Goal: Transaction & Acquisition: Purchase product/service

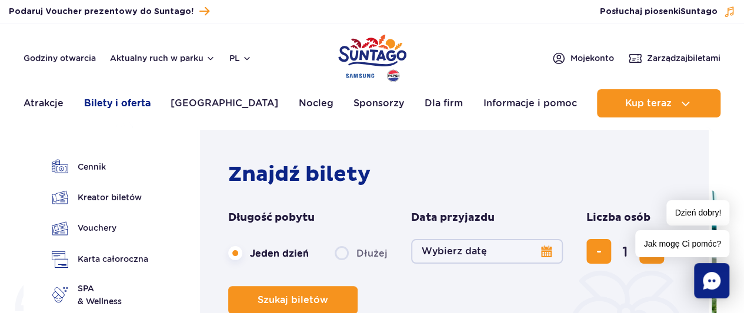
click at [148, 96] on link "Bilety i oferta" at bounding box center [117, 103] width 66 height 28
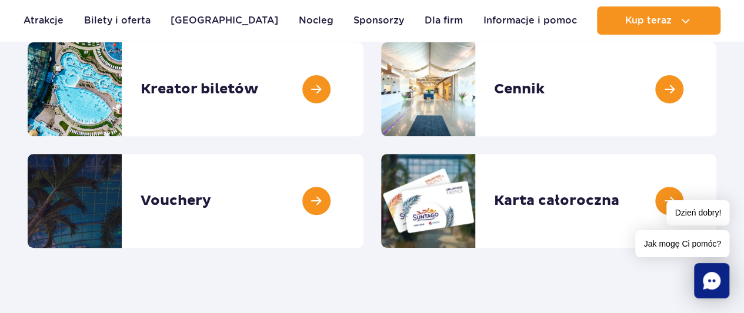
scroll to position [152, 0]
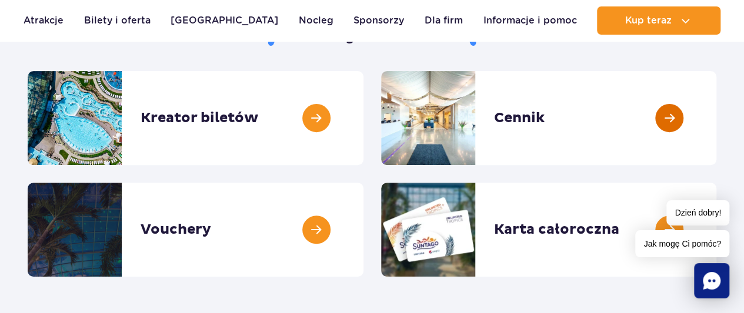
click at [716, 109] on link at bounding box center [716, 118] width 0 height 94
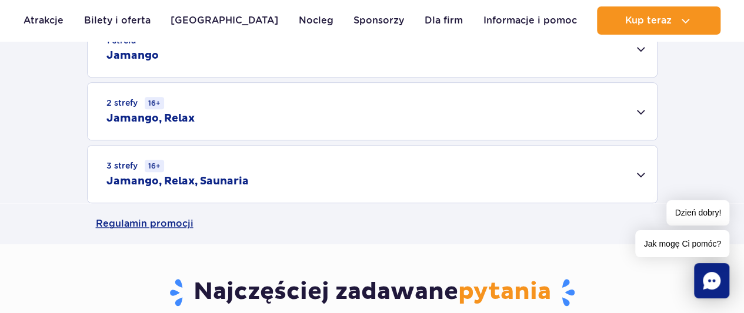
scroll to position [412, 0]
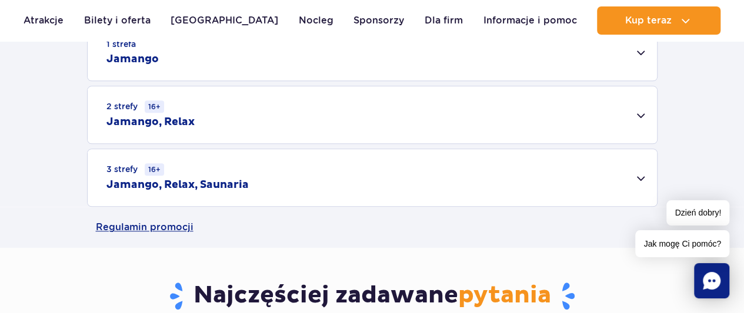
click at [293, 119] on div "2 strefy 16+ Jamango, Relax" at bounding box center [372, 114] width 569 height 57
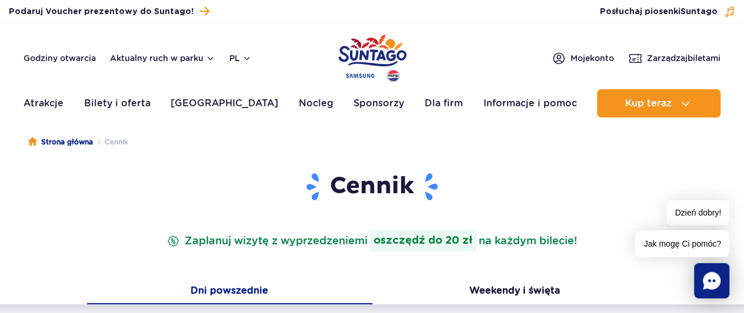
scroll to position [0, 0]
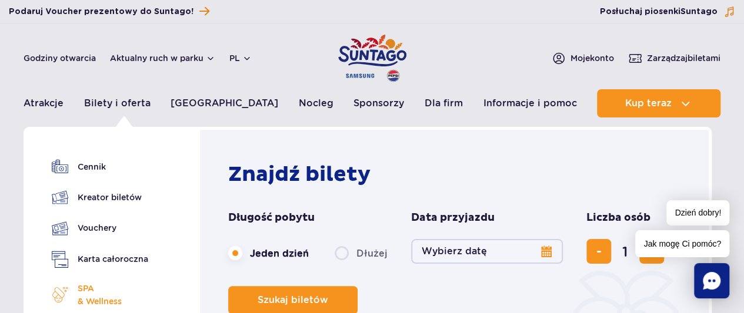
click at [89, 295] on span "SPA & Wellness" at bounding box center [100, 295] width 44 height 26
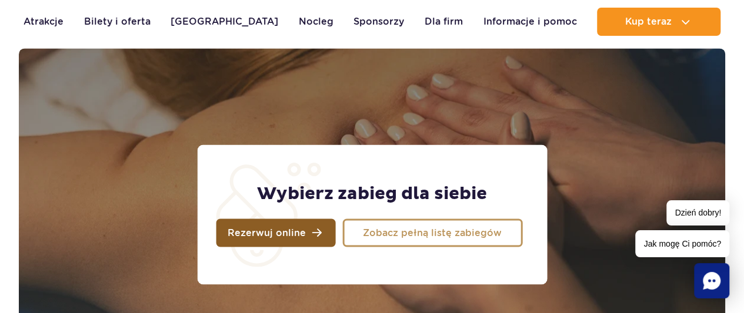
click at [293, 239] on link "Rezerwuj online" at bounding box center [275, 233] width 119 height 28
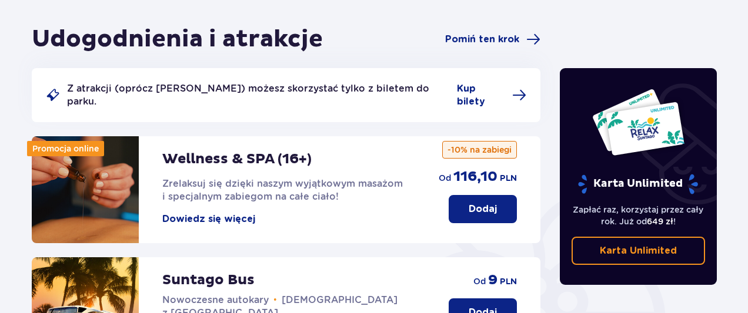
scroll to position [102, 0]
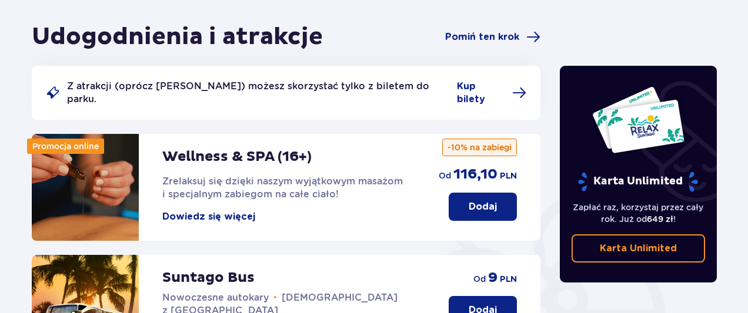
click at [495, 200] on p "Dodaj" at bounding box center [483, 206] width 28 height 13
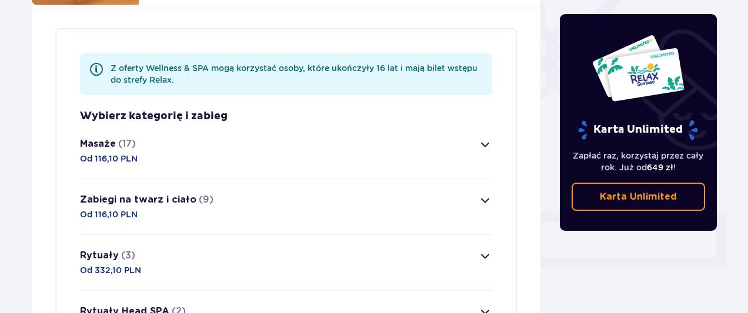
scroll to position [341, 0]
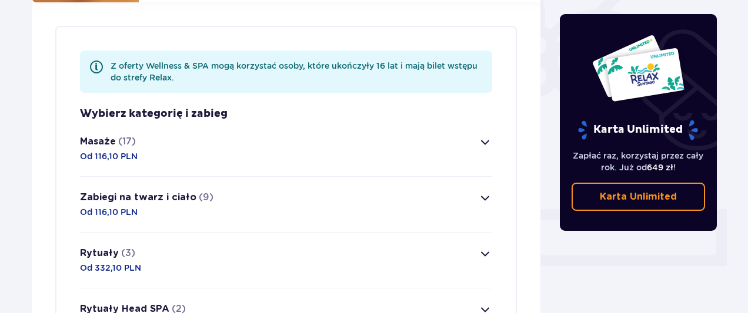
click at [483, 121] on button "Masaże (17) Od 116,10 PLN" at bounding box center [286, 148] width 412 height 55
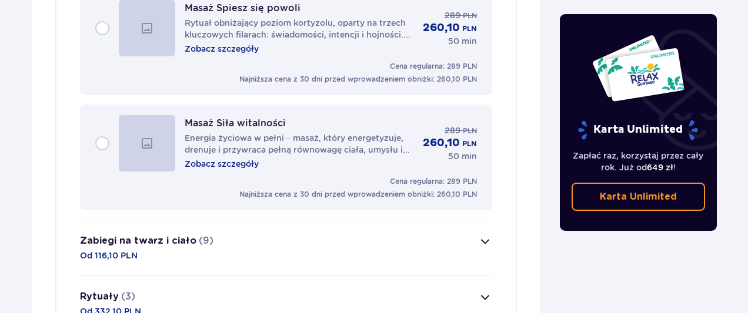
scroll to position [2308, 0]
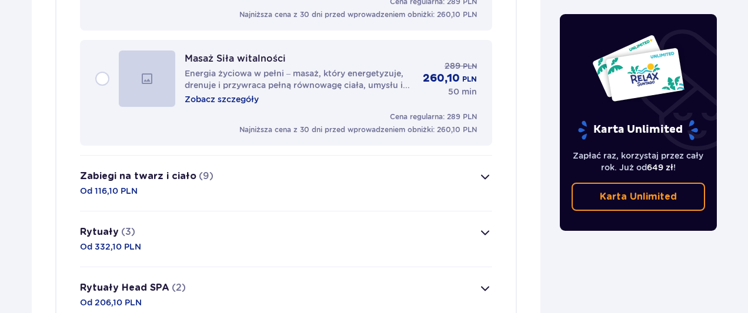
click at [484, 170] on span "button" at bounding box center [485, 177] width 14 height 14
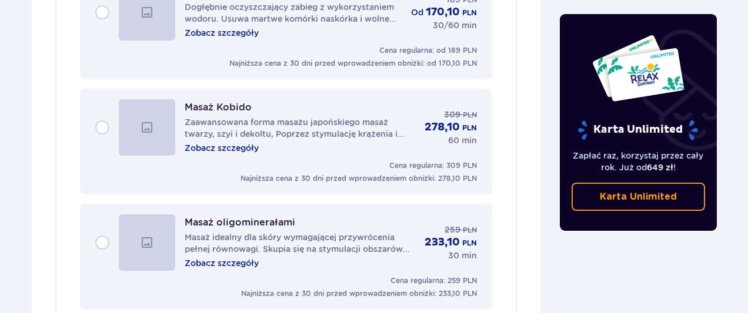
scroll to position [1282, 0]
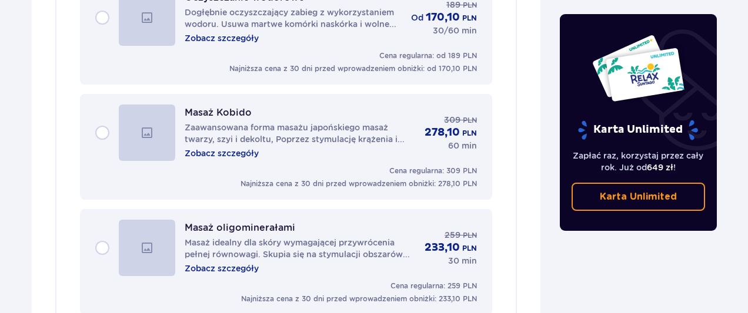
click at [101, 121] on div "Masaż Kobido Zaawansowana forma masażu japońskiego masaż twarzy, szyi i dekoltu…" at bounding box center [286, 133] width 382 height 56
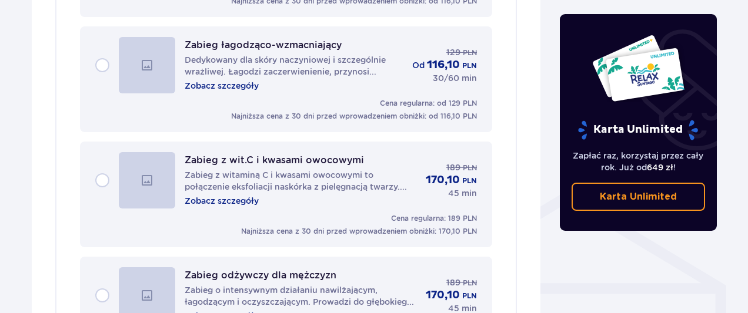
scroll to position [0, 0]
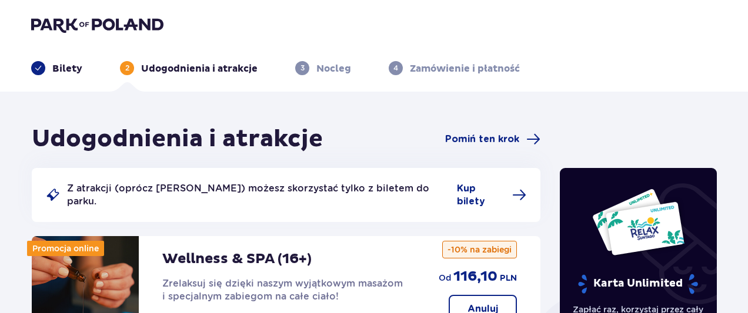
click at [60, 61] on div "Bilety" at bounding box center [56, 68] width 51 height 14
